Goal: Information Seeking & Learning: Check status

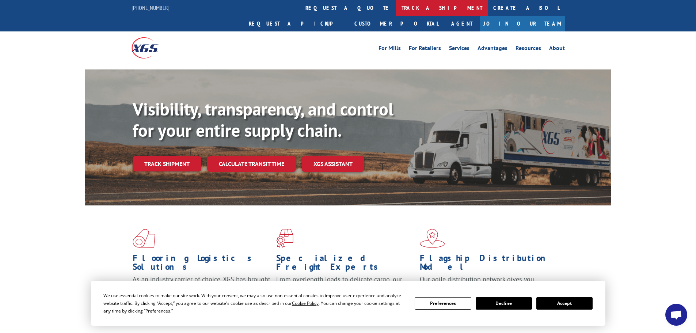
click at [396, 9] on link "track a shipment" at bounding box center [442, 8] width 92 height 16
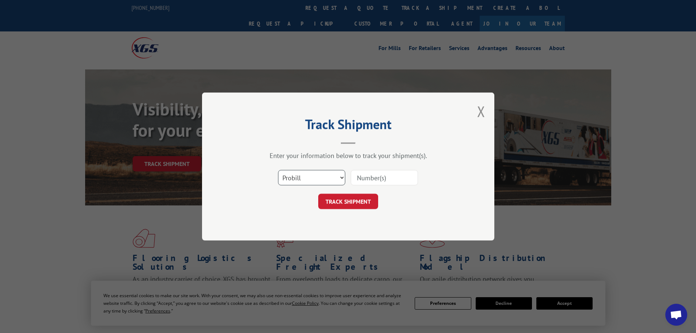
click at [313, 177] on select "Select category... Probill BOL PO" at bounding box center [311, 177] width 67 height 15
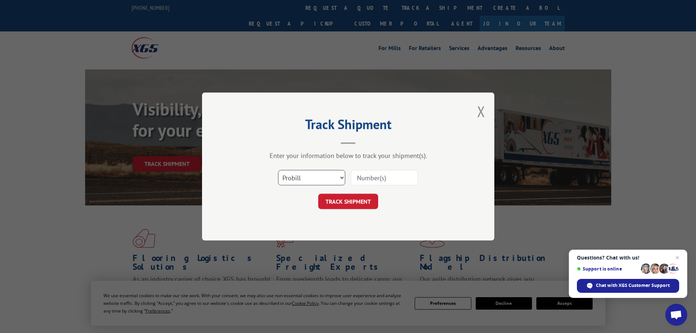
select select "bol"
click at [278, 170] on select "Select category... Probill BOL PO" at bounding box center [311, 177] width 67 height 15
click at [372, 183] on input at bounding box center [384, 177] width 67 height 15
paste input "7083329"
type input "7083329"
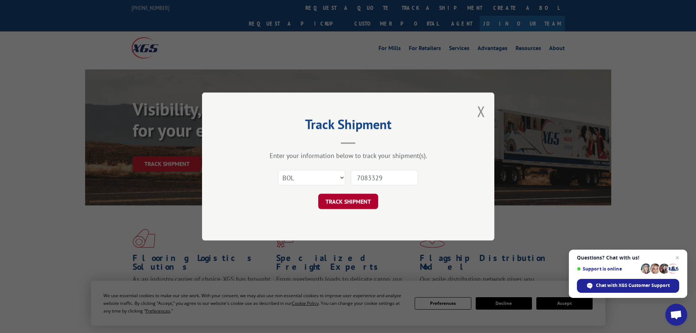
click at [343, 201] on button "TRACK SHIPMENT" at bounding box center [348, 201] width 60 height 15
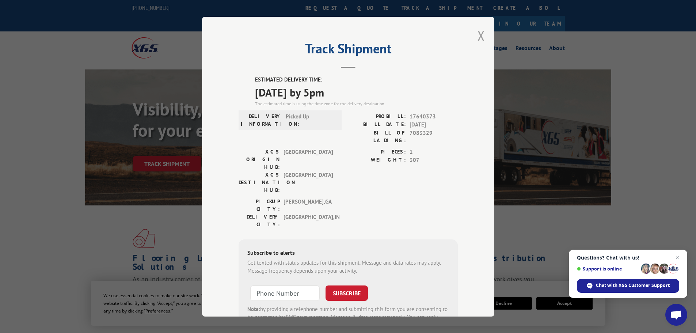
click at [478, 37] on button "Close modal" at bounding box center [481, 35] width 8 height 19
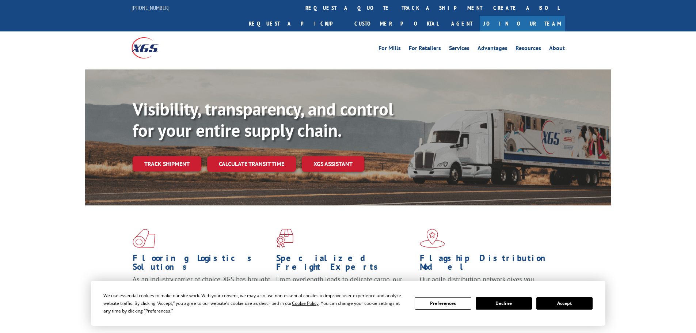
click at [396, 7] on link "track a shipment" at bounding box center [442, 8] width 92 height 16
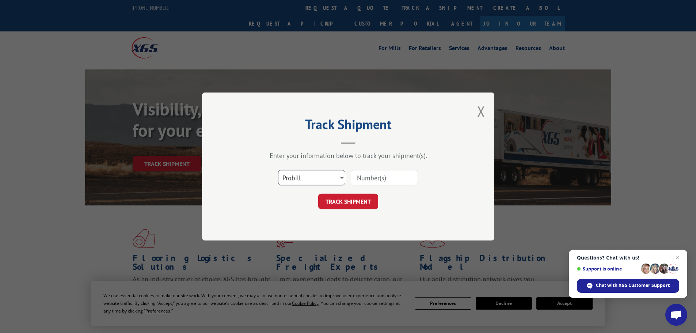
click at [316, 176] on select "Select category... Probill BOL PO" at bounding box center [311, 177] width 67 height 15
select select "bol"
click at [278, 170] on select "Select category... Probill BOL PO" at bounding box center [311, 177] width 67 height 15
click at [395, 178] on input at bounding box center [384, 177] width 67 height 15
paste input "7068367"
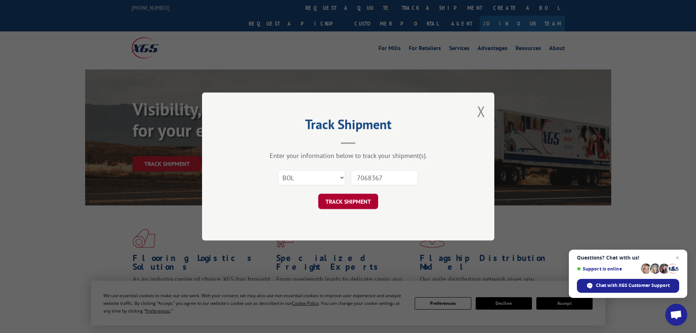
type input "7068367"
click at [353, 199] on button "TRACK SHIPMENT" at bounding box center [348, 201] width 60 height 15
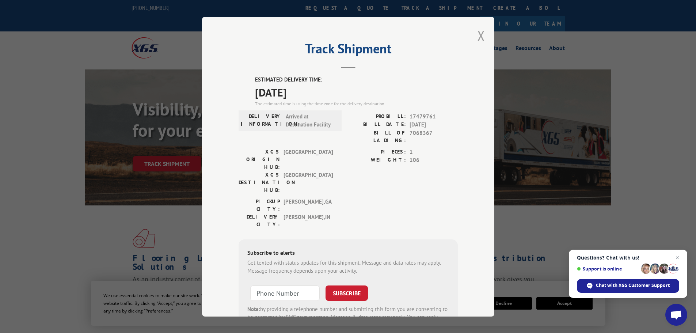
click at [478, 32] on button "Close modal" at bounding box center [481, 35] width 8 height 19
